Goal: Information Seeking & Learning: Learn about a topic

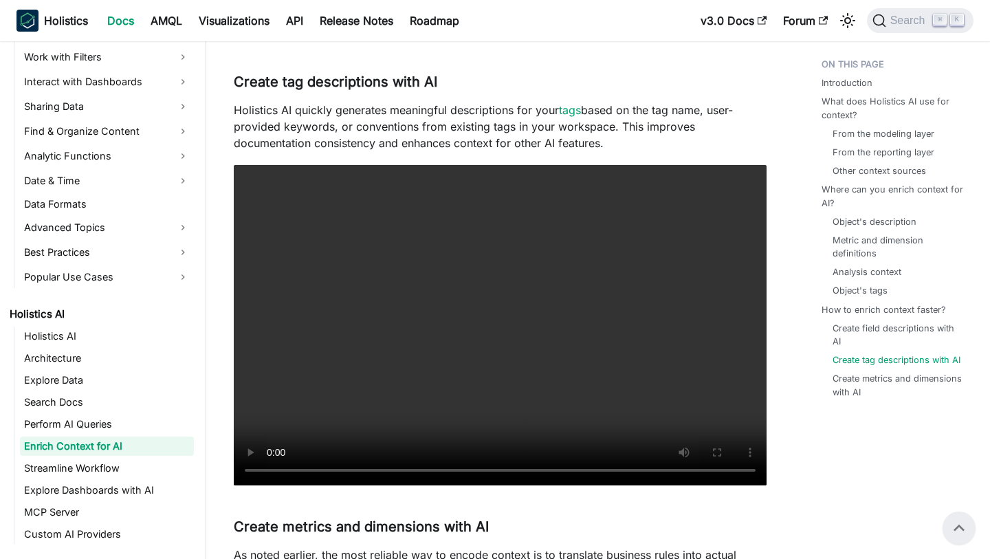
scroll to position [2730, 0]
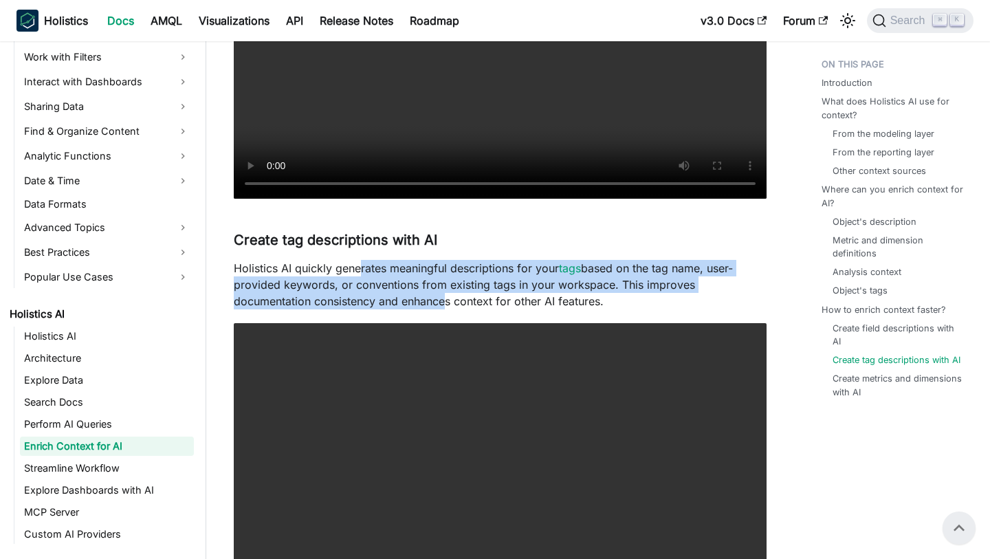
drag, startPoint x: 358, startPoint y: 269, endPoint x: 439, endPoint y: 294, distance: 85.7
click at [440, 294] on p "Holistics AI quickly generates meaningful descriptions for your tags based on t…" at bounding box center [500, 285] width 533 height 50
click at [439, 294] on p "Holistics AI quickly generates meaningful descriptions for your tags based on t…" at bounding box center [500, 285] width 533 height 50
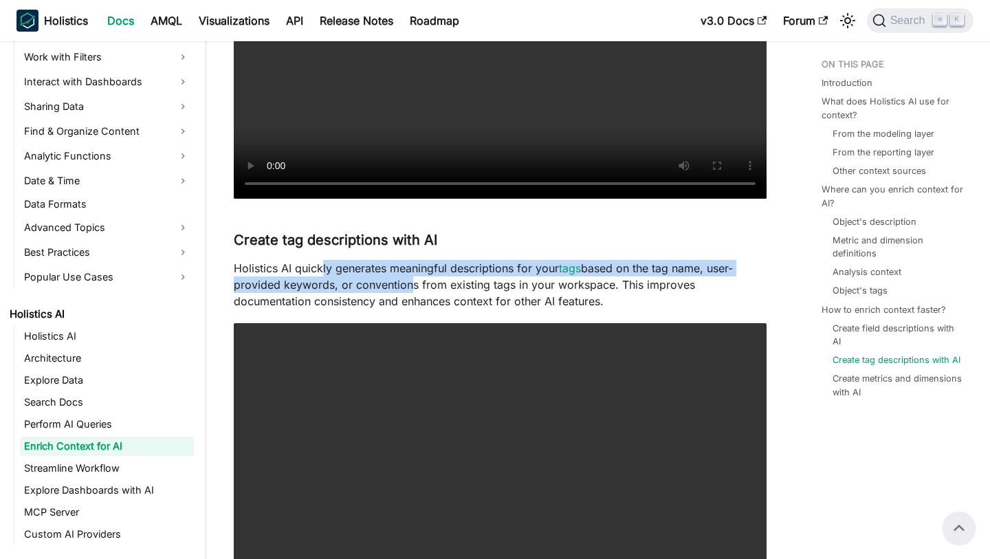
drag, startPoint x: 321, startPoint y: 265, endPoint x: 407, endPoint y: 281, distance: 87.4
click at [407, 281] on p "Holistics AI quickly generates meaningful descriptions for your tags based on t…" at bounding box center [500, 285] width 533 height 50
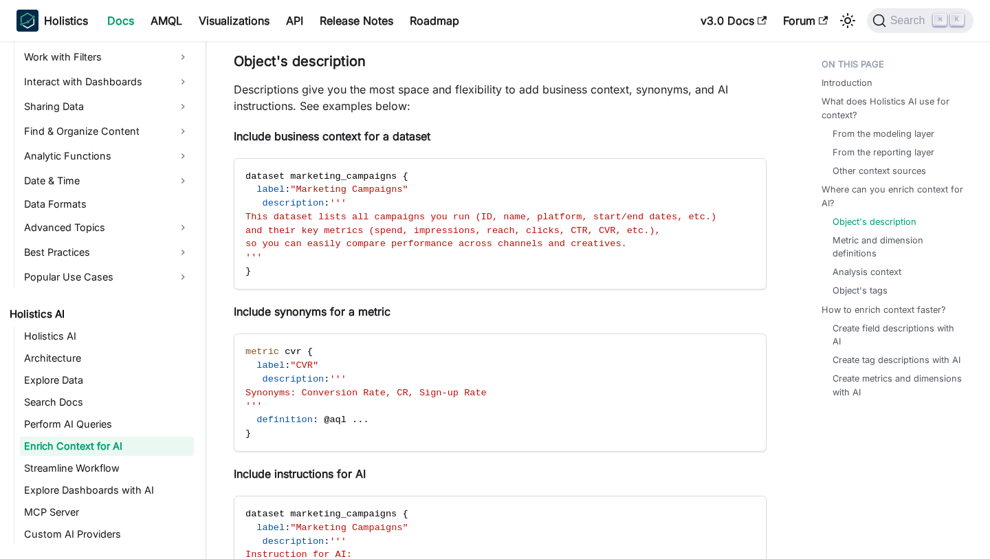
scroll to position [1184, 0]
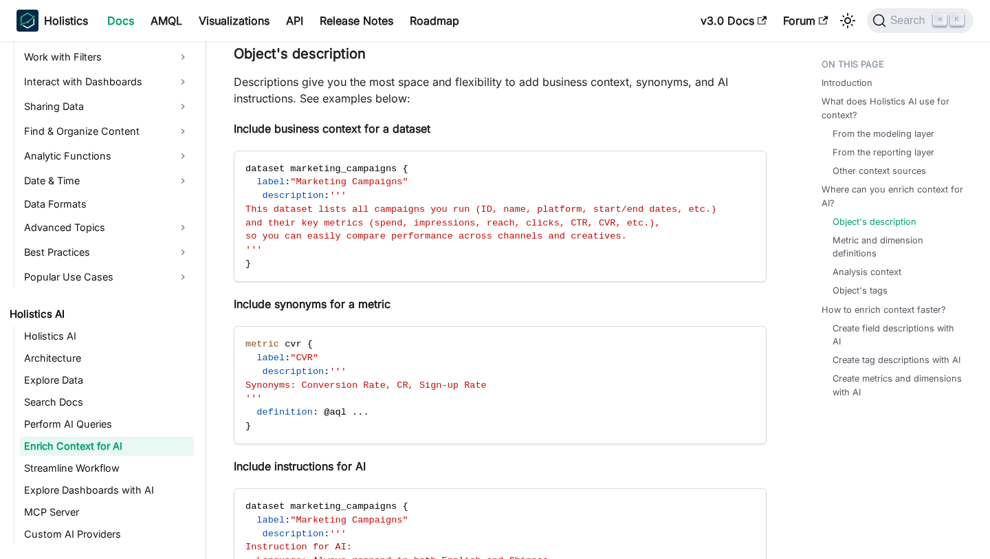
click at [419, 94] on p "Descriptions give you the most space and flexibility to add business context, s…" at bounding box center [500, 90] width 533 height 33
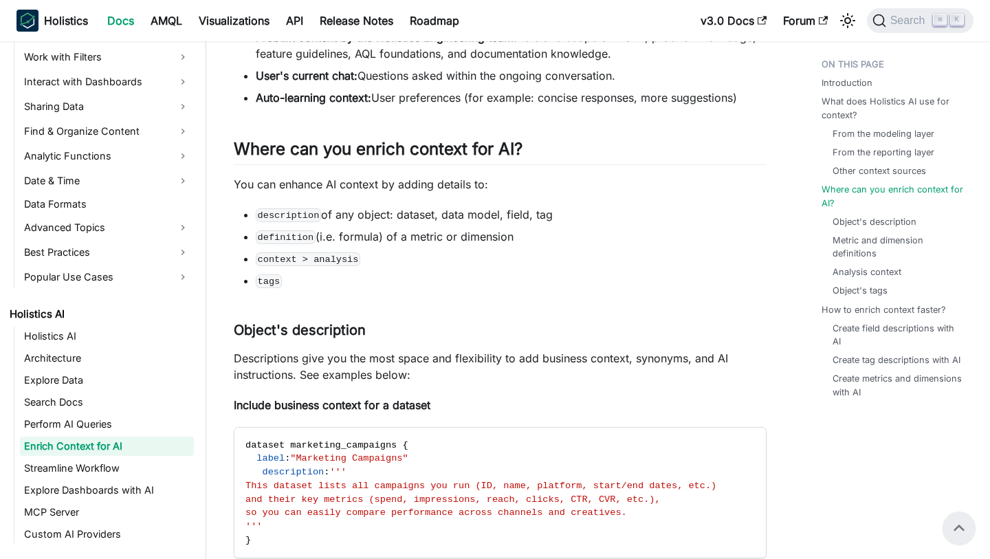
scroll to position [859, 0]
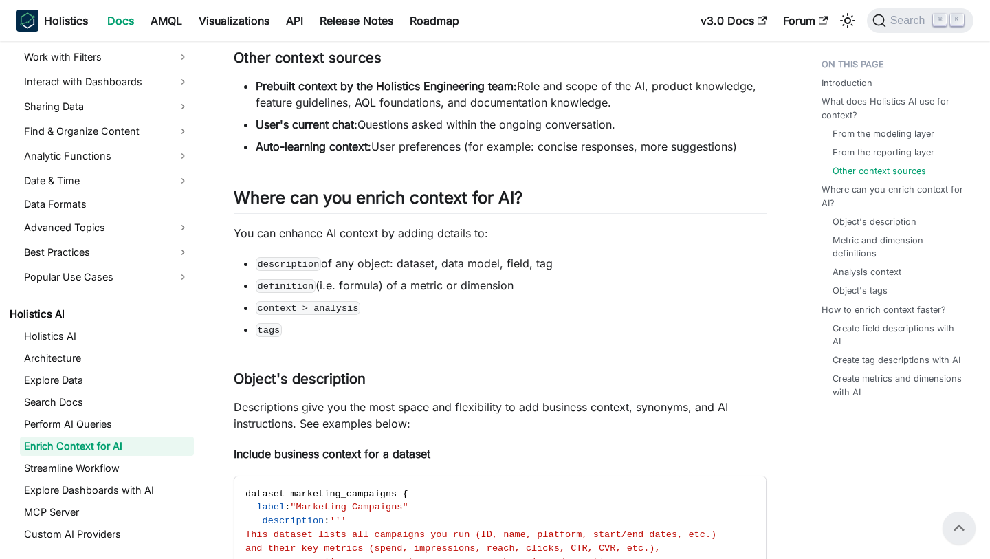
click at [621, 147] on li "Auto-learning context: User preferences (for example: concise responses, more s…" at bounding box center [511, 146] width 511 height 17
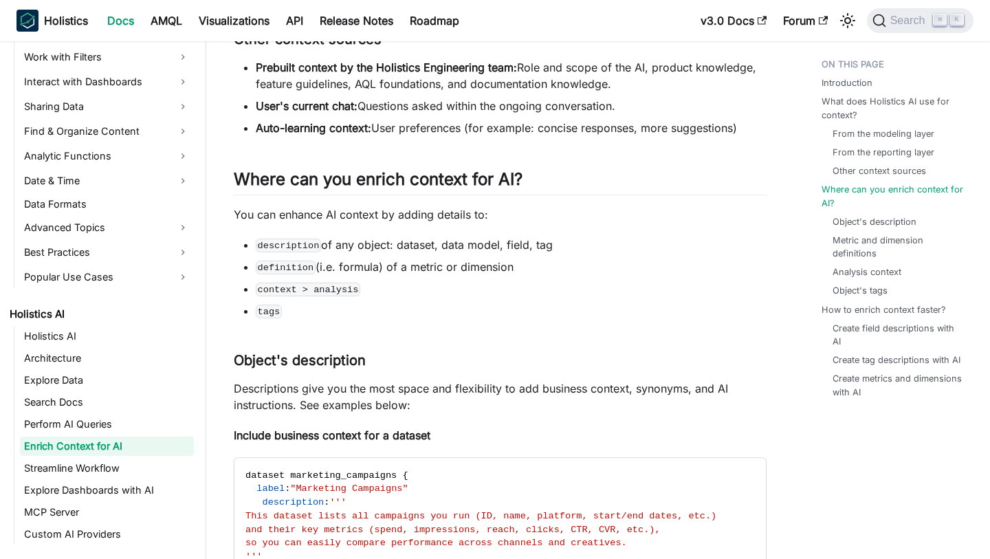
scroll to position [882, 0]
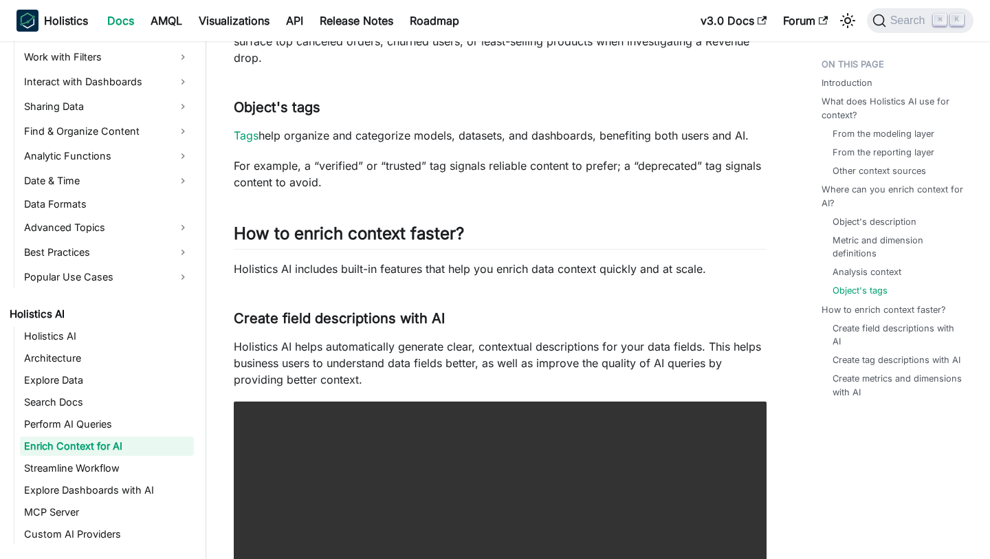
scroll to position [2238, 0]
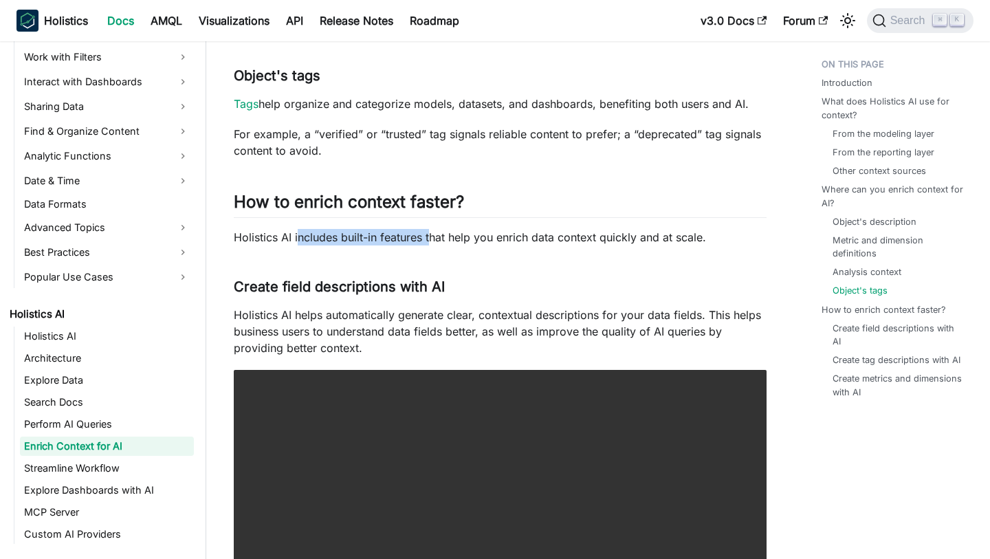
drag, startPoint x: 298, startPoint y: 241, endPoint x: 433, endPoint y: 241, distance: 134.8
click at [433, 241] on p "Holistics AI includes built-in features that help you enrich data context quick…" at bounding box center [500, 237] width 533 height 17
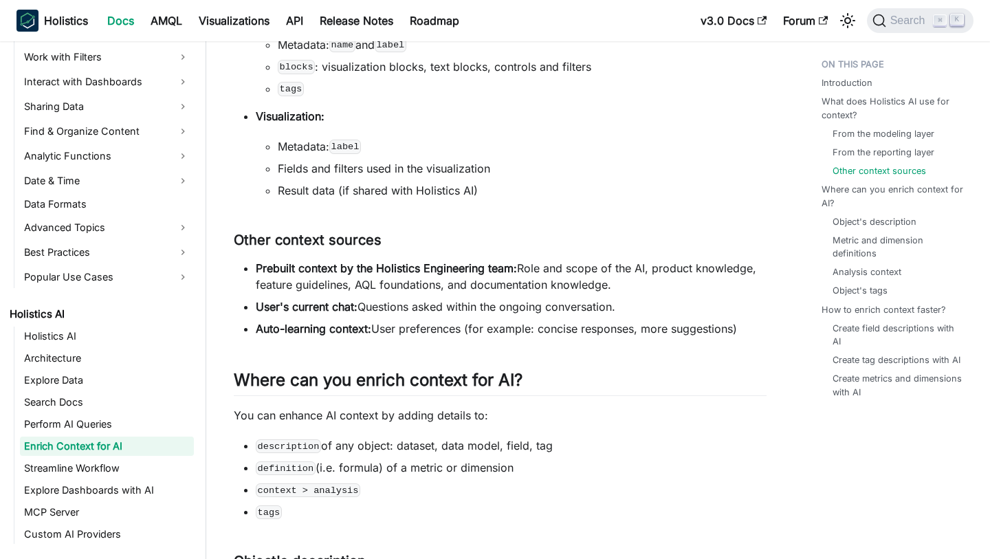
scroll to position [679, 0]
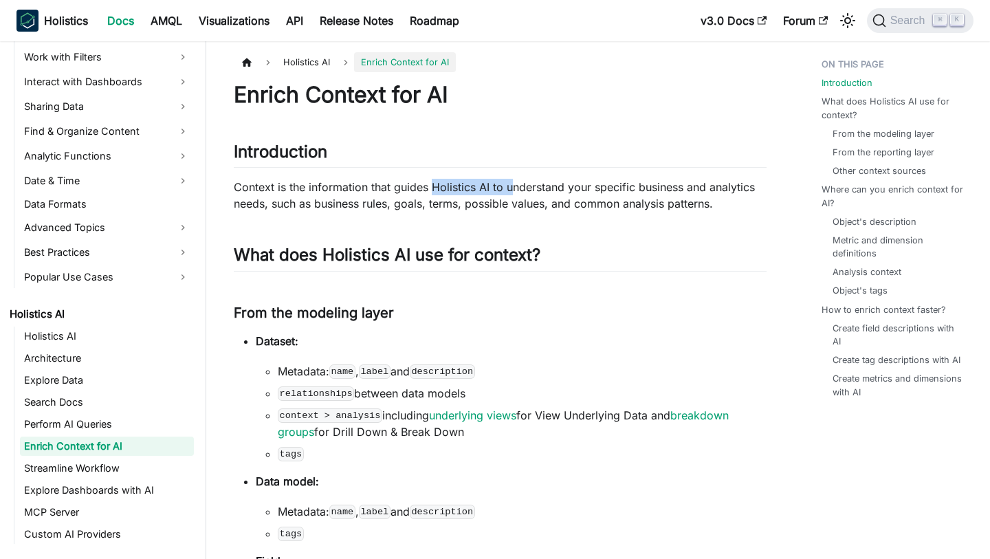
drag, startPoint x: 430, startPoint y: 190, endPoint x: 521, endPoint y: 190, distance: 90.1
click at [521, 190] on p "Context is the information that guides Holistics AI to understand your specific…" at bounding box center [500, 195] width 533 height 33
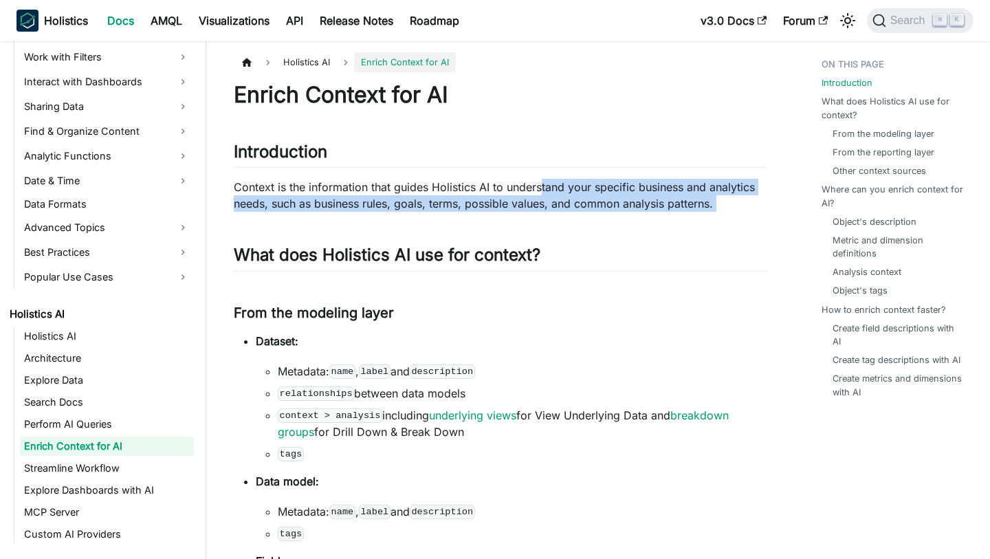
drag, startPoint x: 542, startPoint y: 193, endPoint x: 657, endPoint y: 217, distance: 117.3
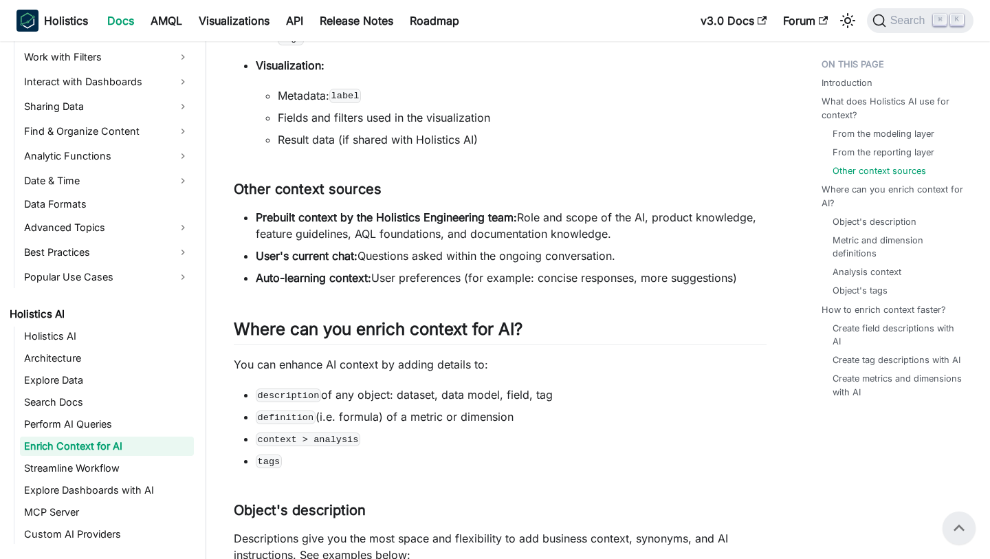
scroll to position [658, 0]
